Goal: Check status: Check status

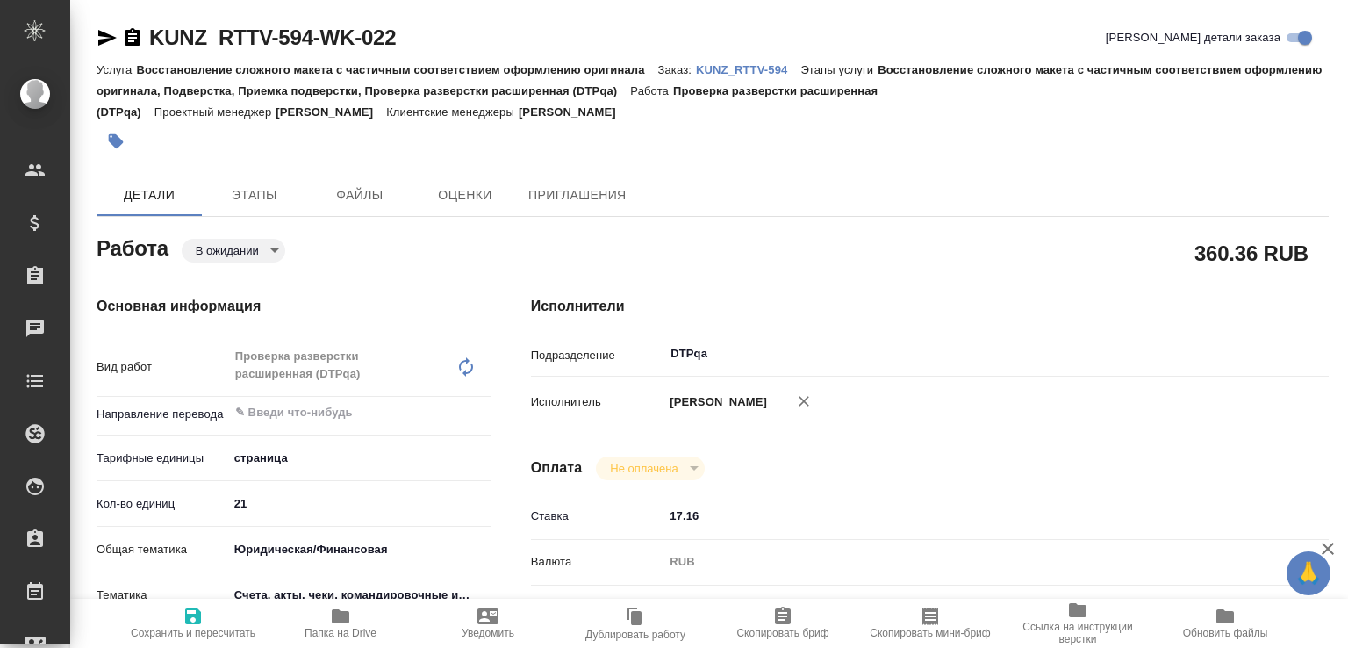
type textarea "x"
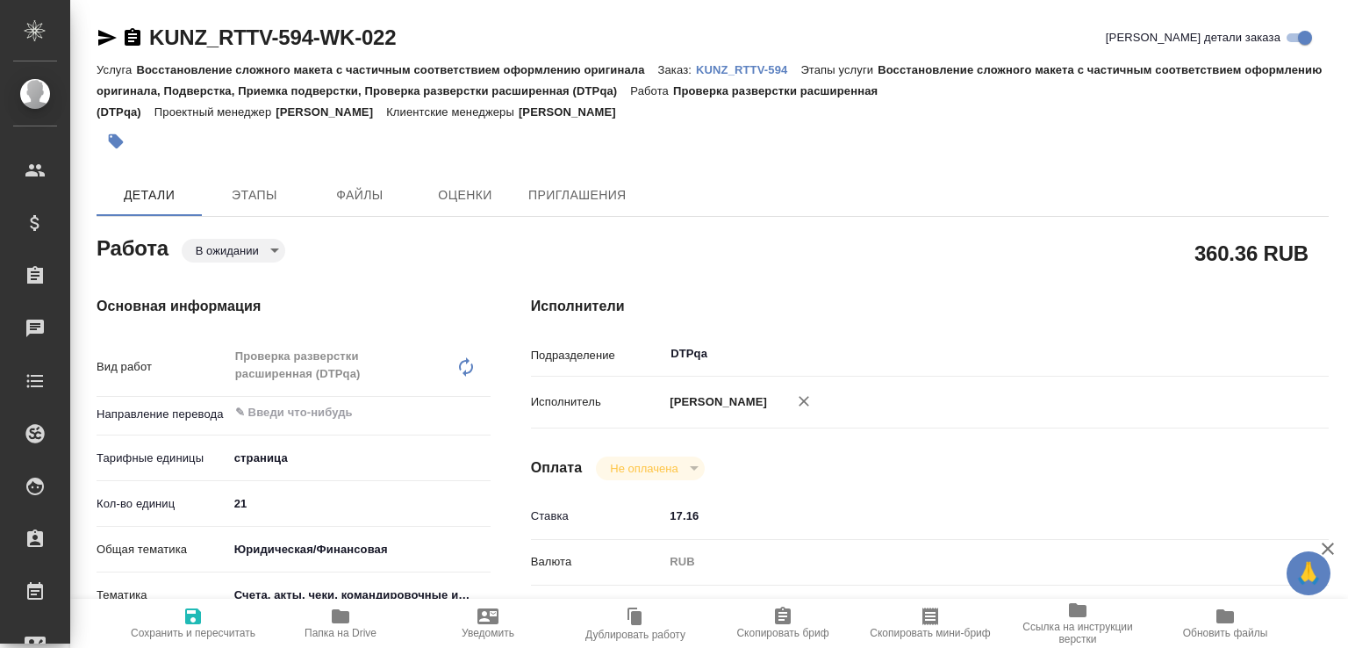
type textarea "x"
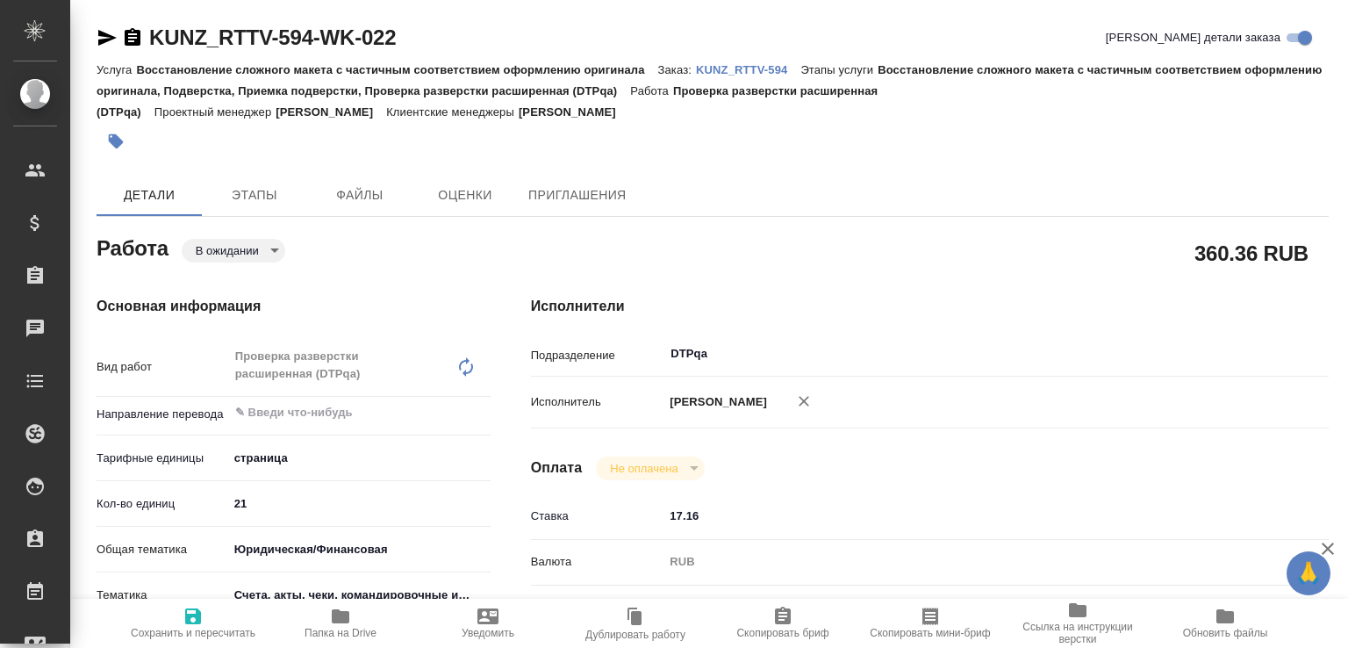
click at [741, 71] on p "KUNZ_RTTV-594" at bounding box center [748, 69] width 104 height 13
type textarea "x"
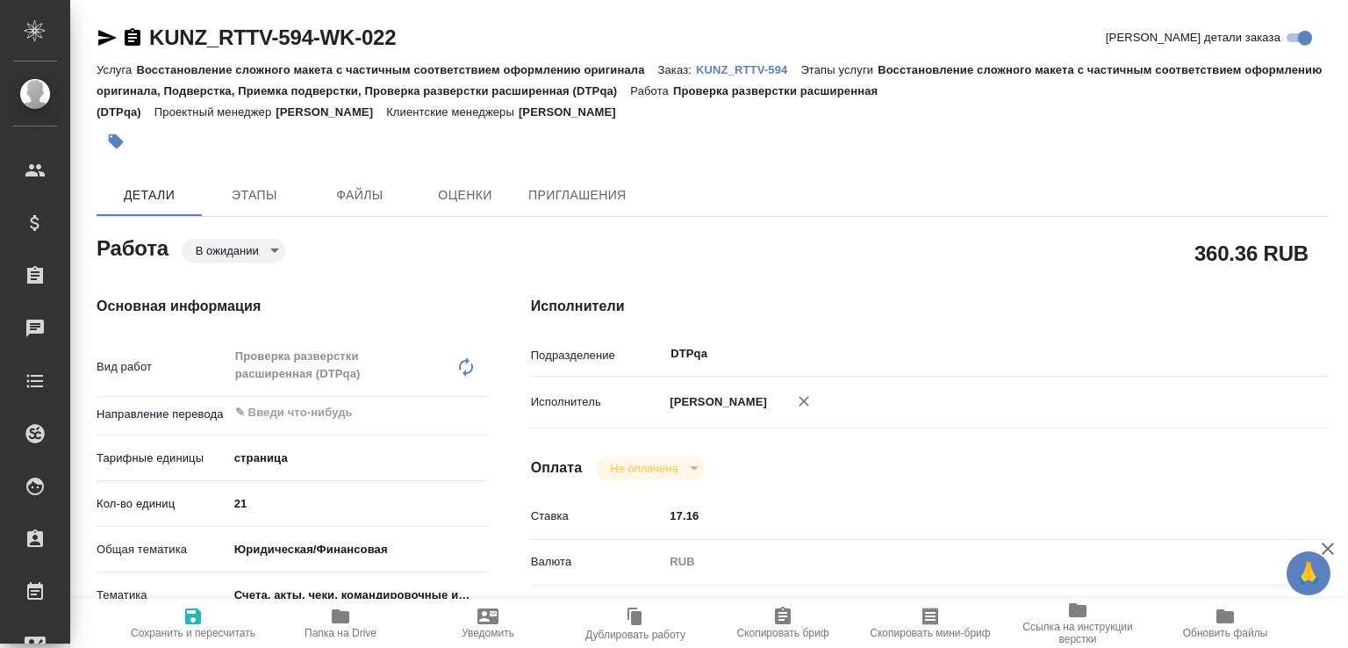
type textarea "x"
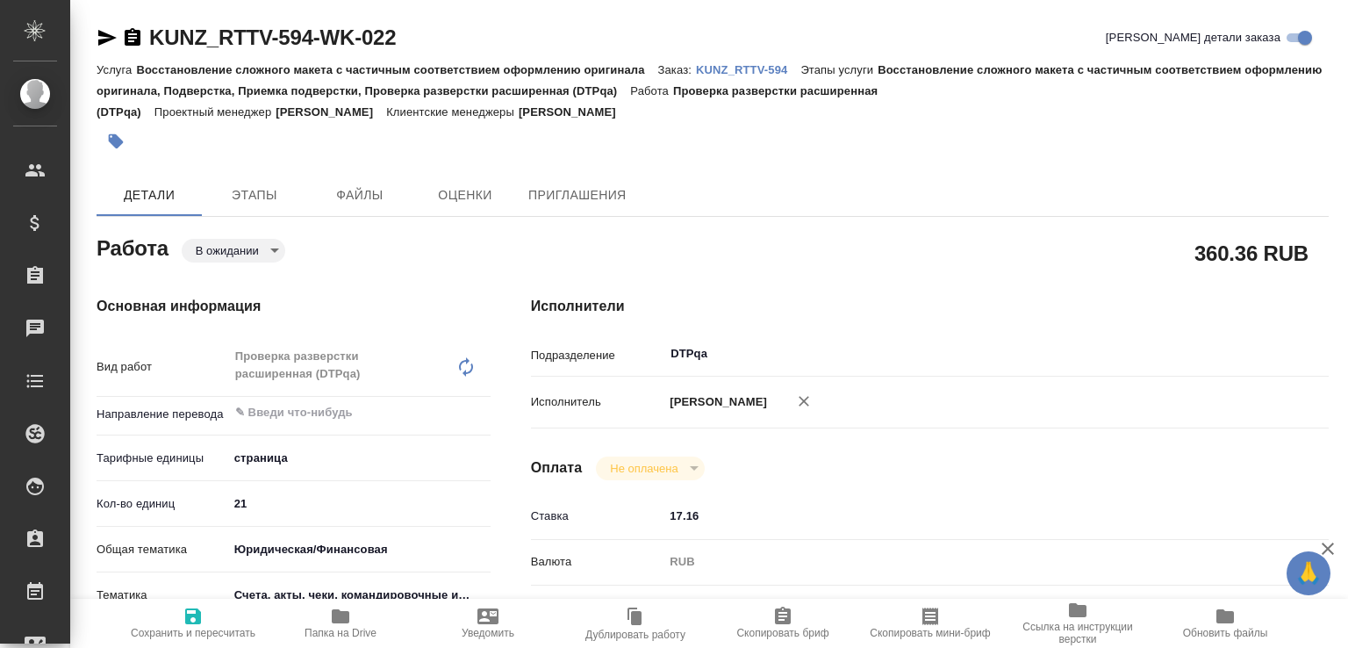
type textarea "x"
click at [238, 251] on body "🙏 .cls-1 fill:#fff; AWATERA Ismagilova Diana Клиенты Спецификации Заказы 2 Чаты…" at bounding box center [674, 324] width 1348 height 648
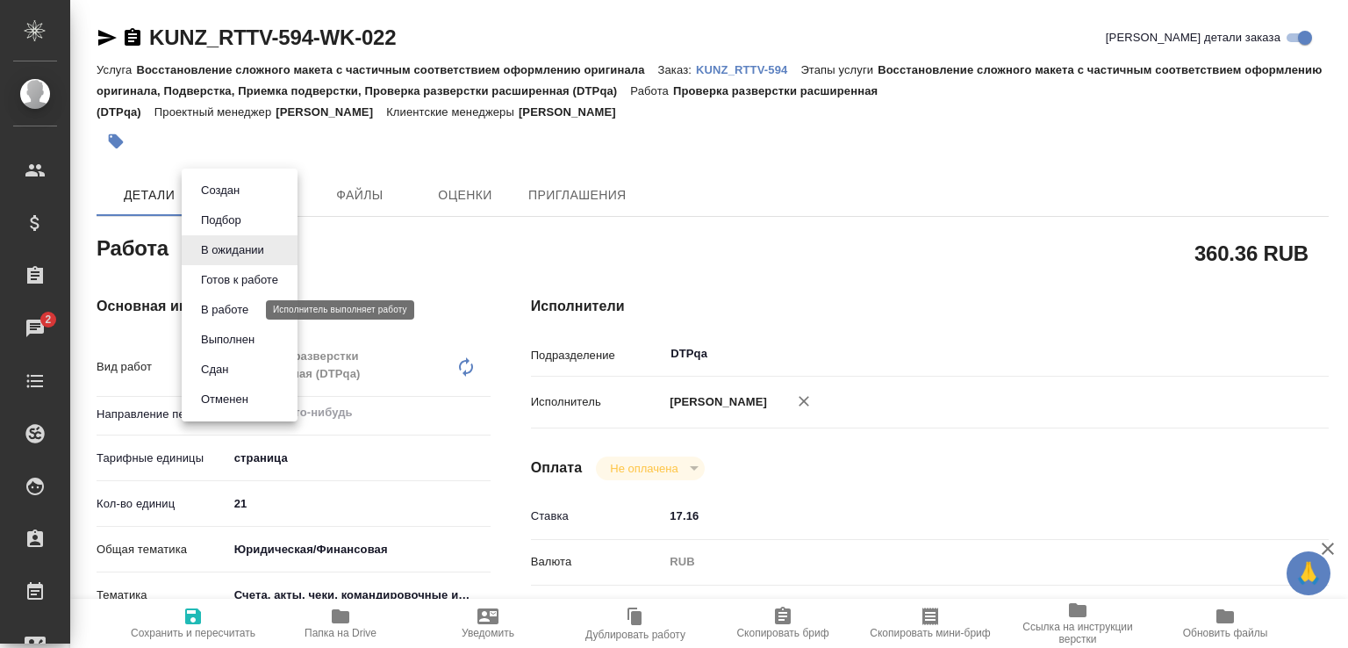
click at [226, 306] on button "В работе" at bounding box center [225, 309] width 58 height 19
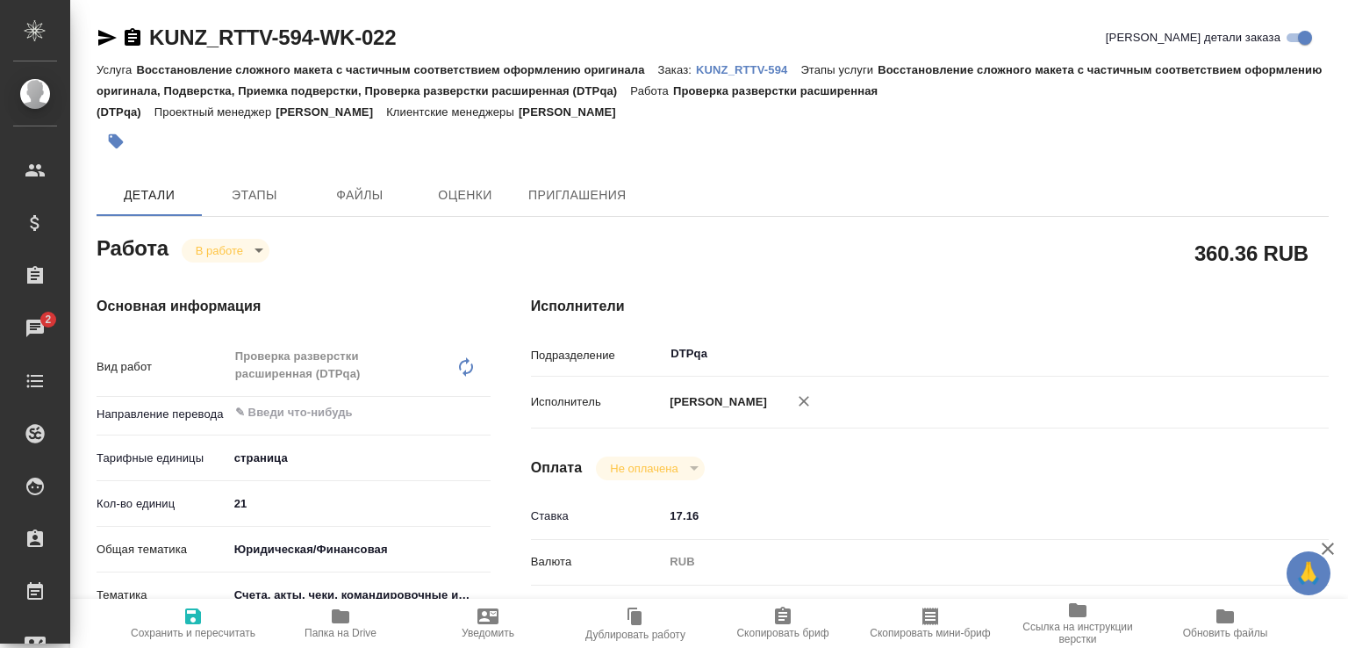
type textarea "x"
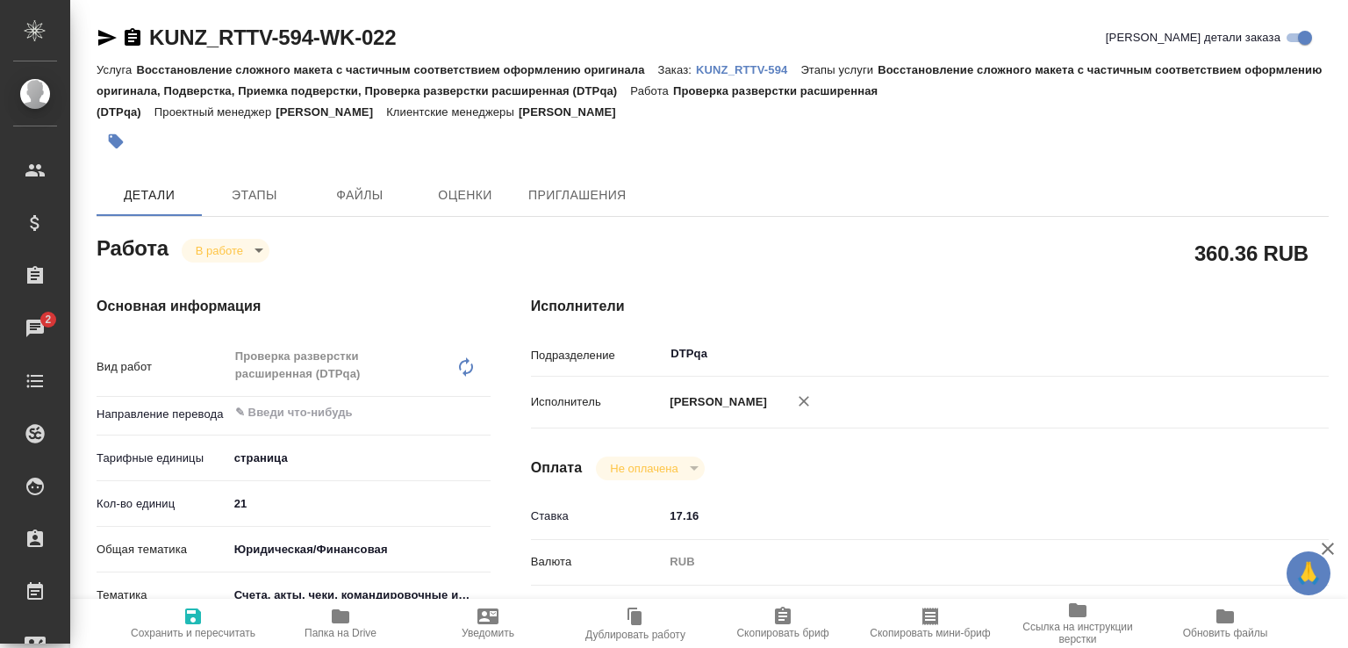
type textarea "x"
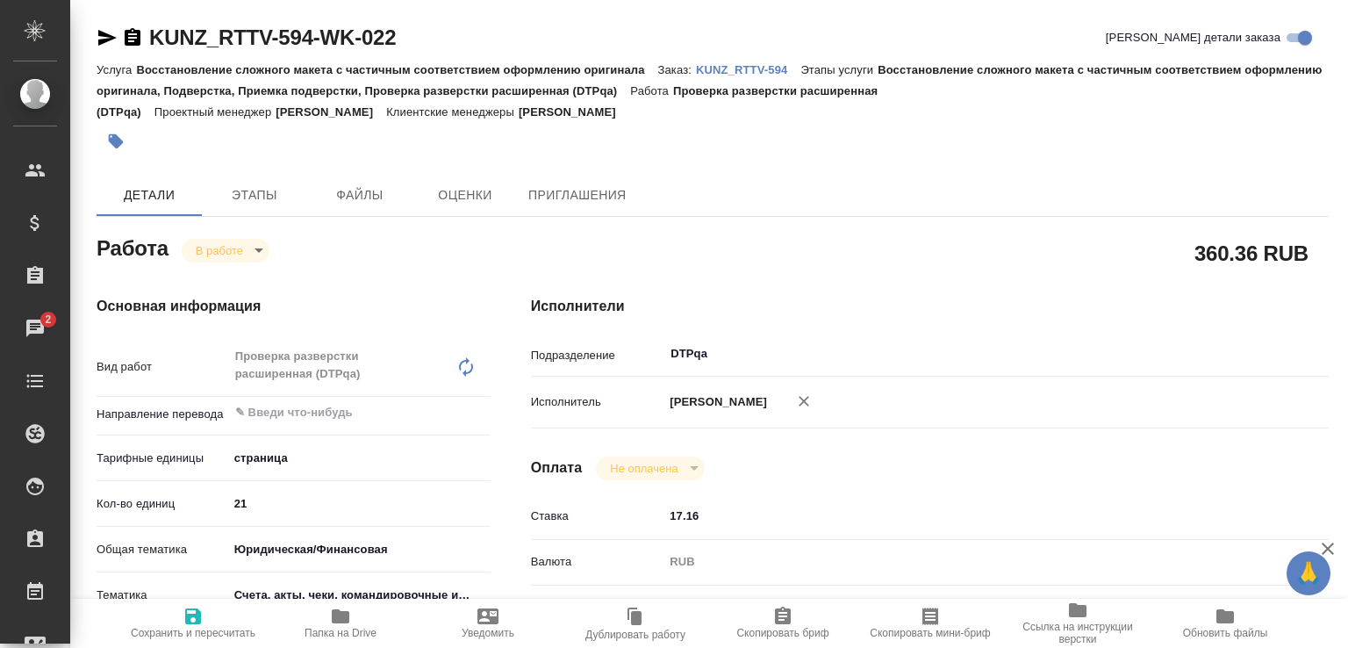
type textarea "x"
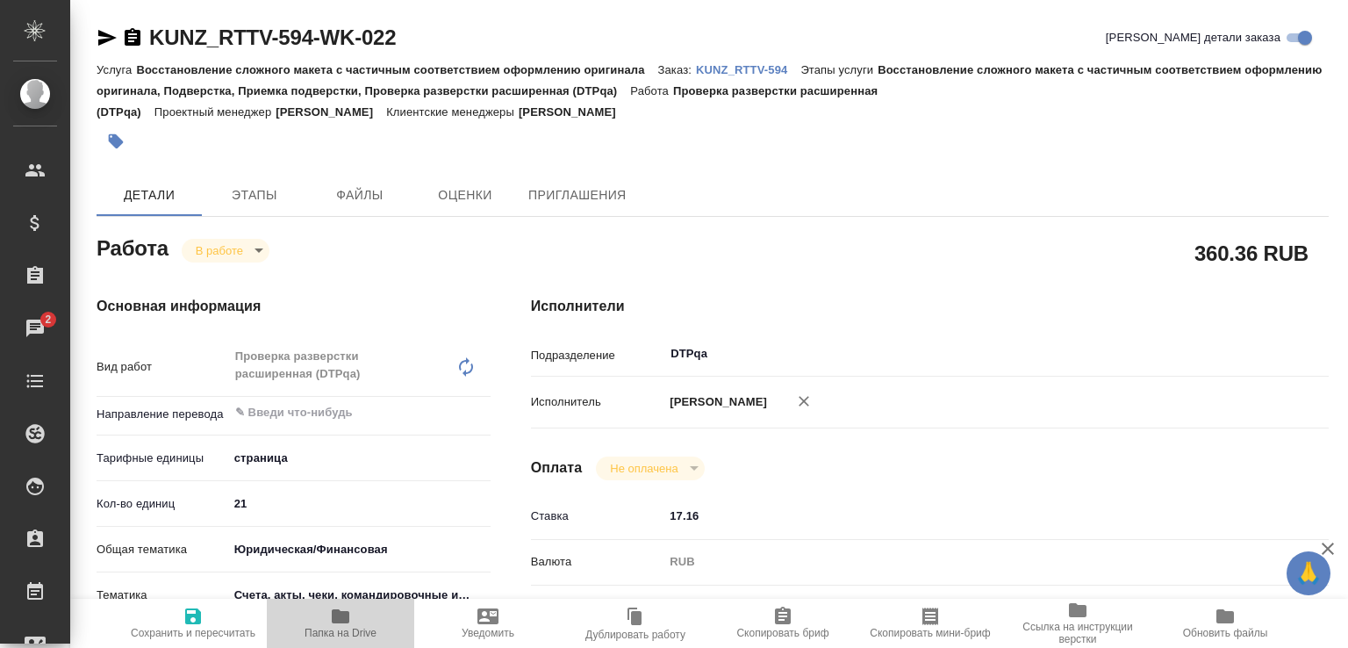
click at [347, 613] on icon "button" at bounding box center [341, 616] width 18 height 14
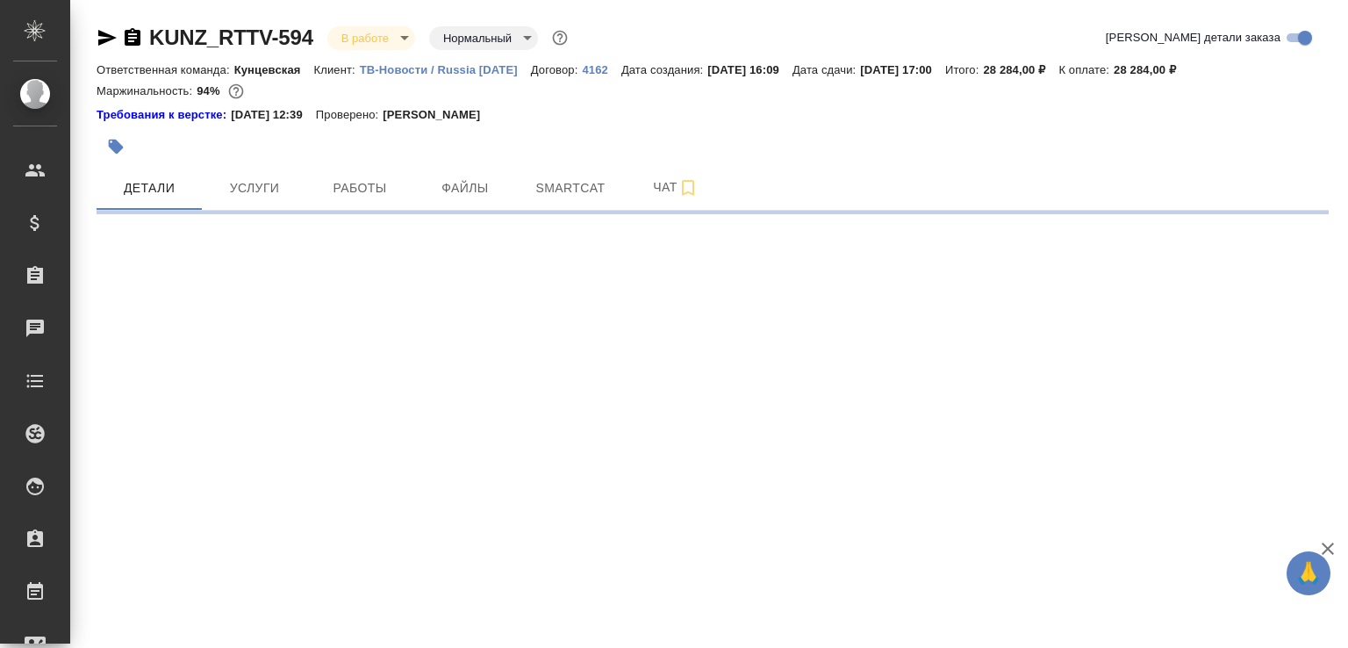
select select "RU"
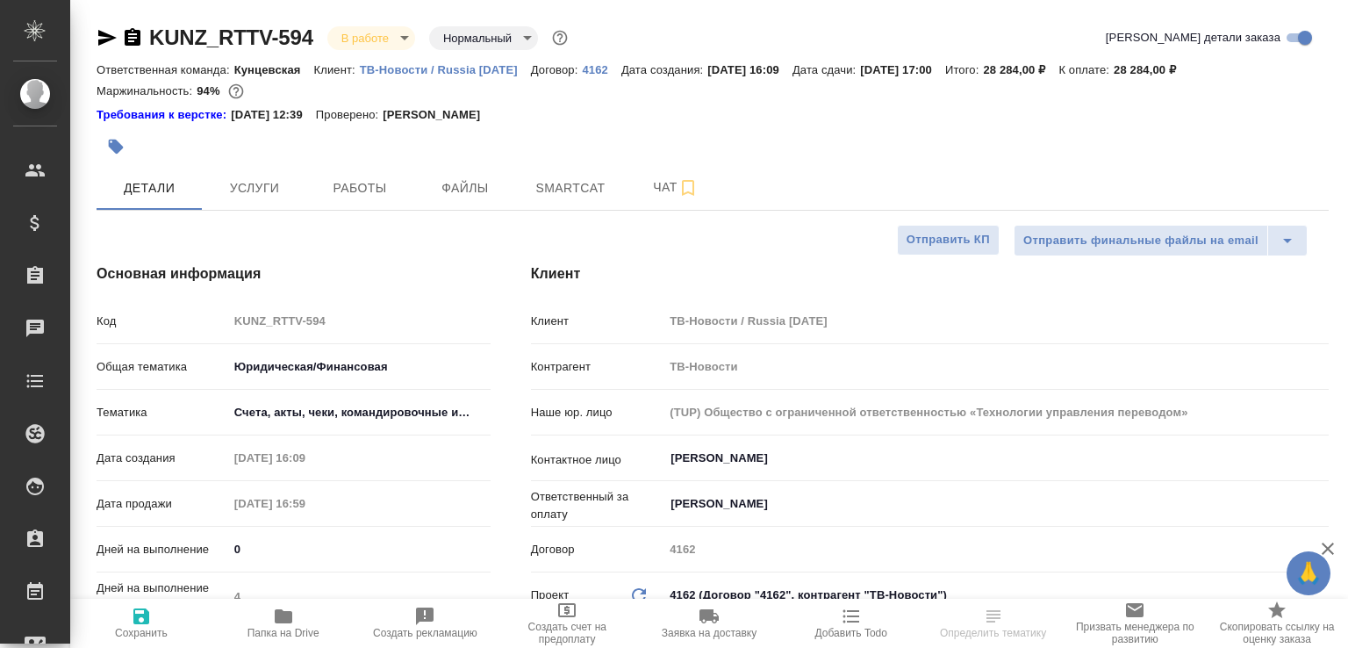
type textarea "x"
click at [362, 183] on span "Работы" at bounding box center [360, 188] width 84 height 22
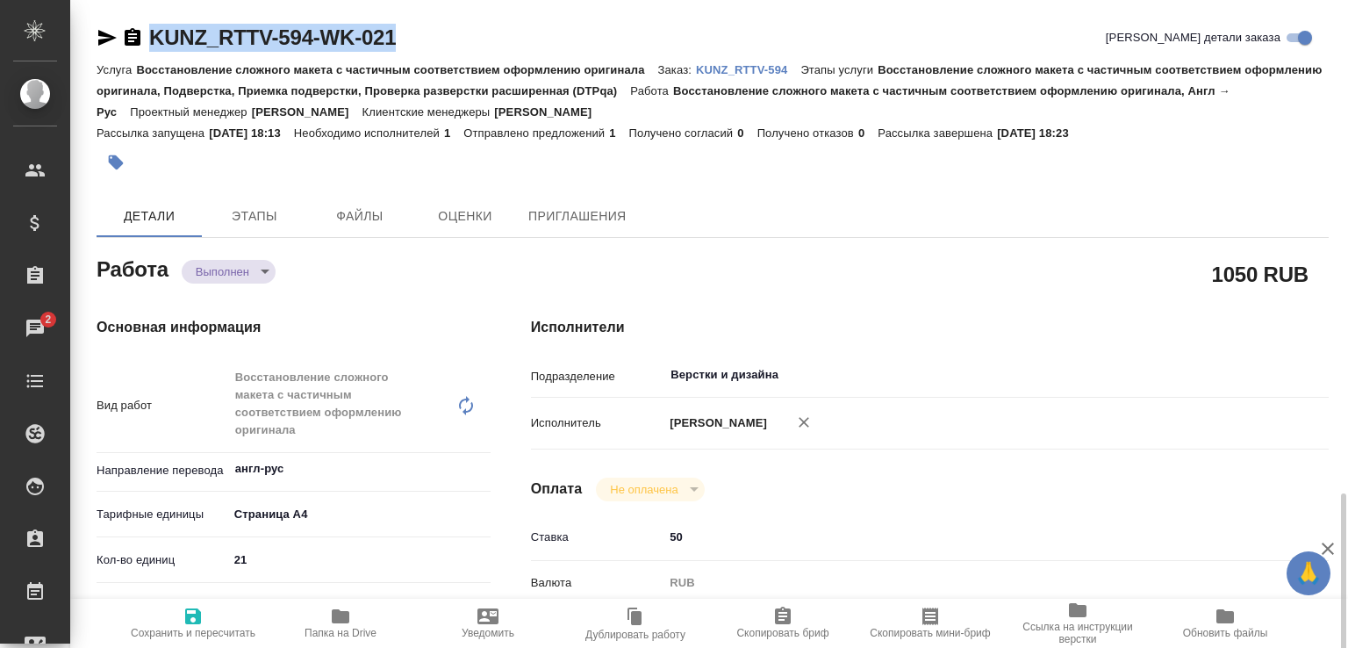
scroll to position [351, 0]
